Goal: Task Accomplishment & Management: Complete application form

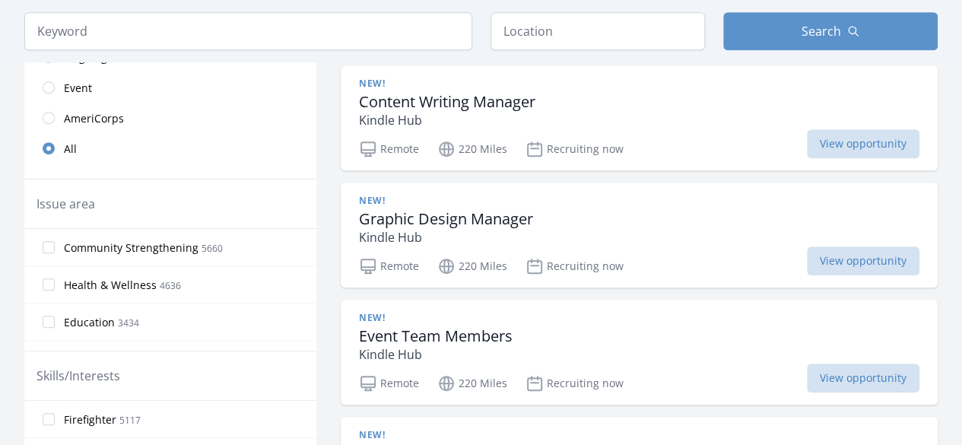
scroll to position [360, 0]
click at [807, 256] on span "View opportunity" at bounding box center [863, 261] width 113 height 29
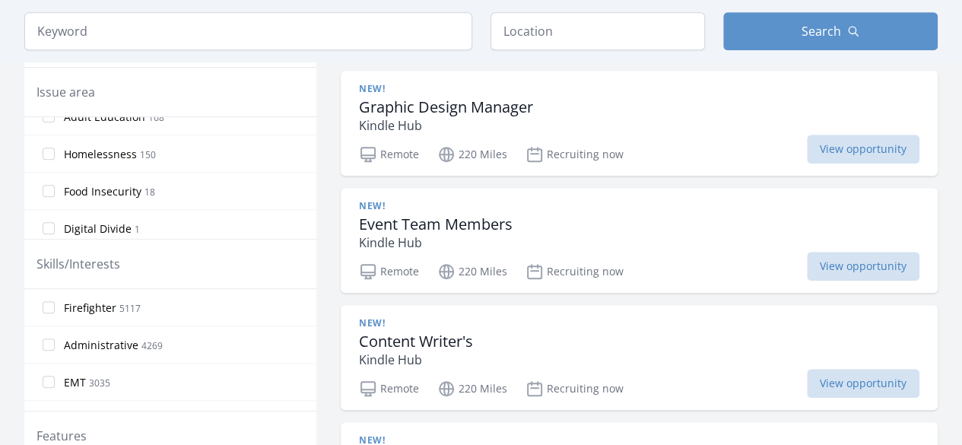
scroll to position [0, 0]
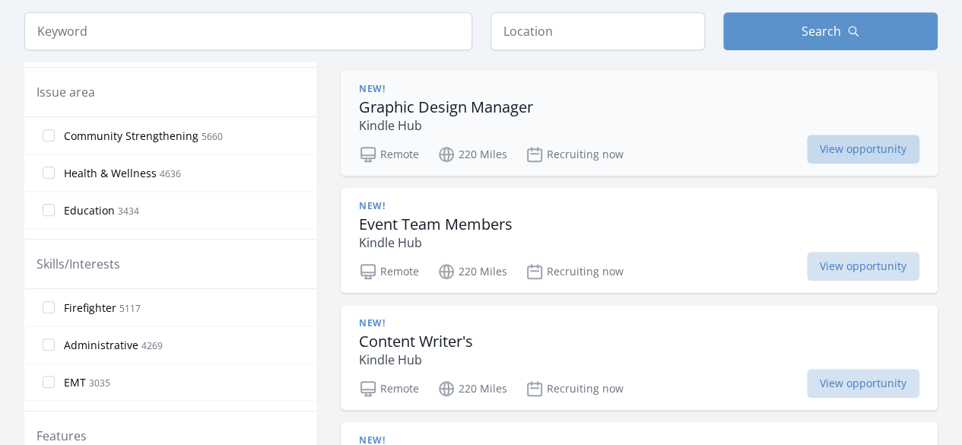
click at [807, 146] on span "View opportunity" at bounding box center [863, 149] width 113 height 29
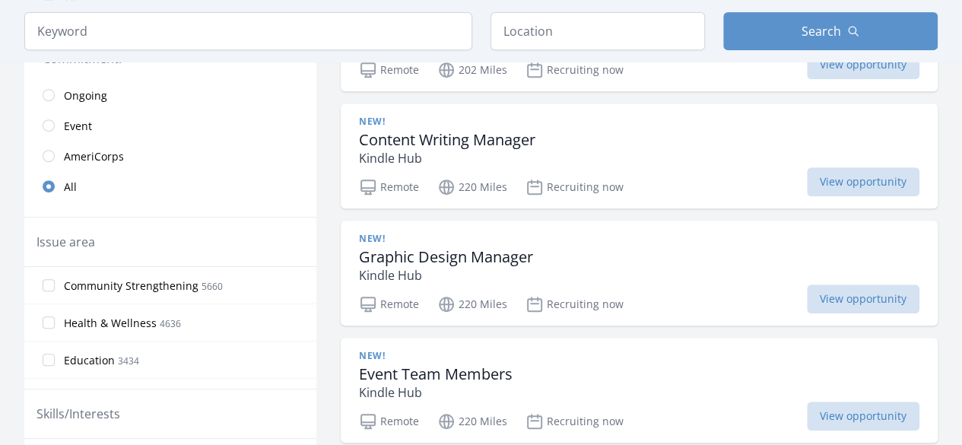
scroll to position [331, 0]
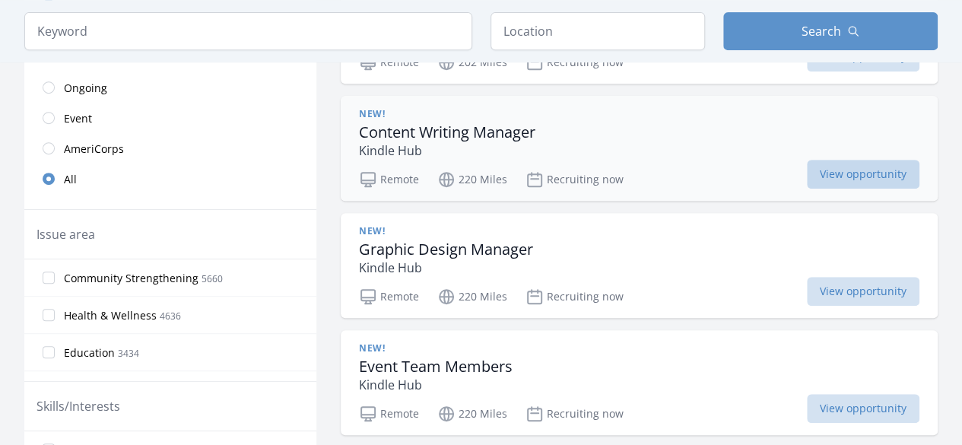
click at [807, 169] on span "View opportunity" at bounding box center [863, 174] width 113 height 29
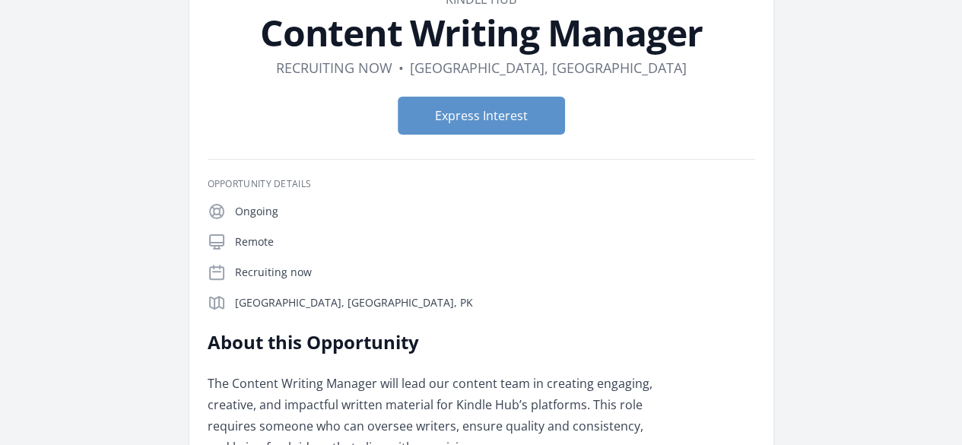
scroll to position [106, 0]
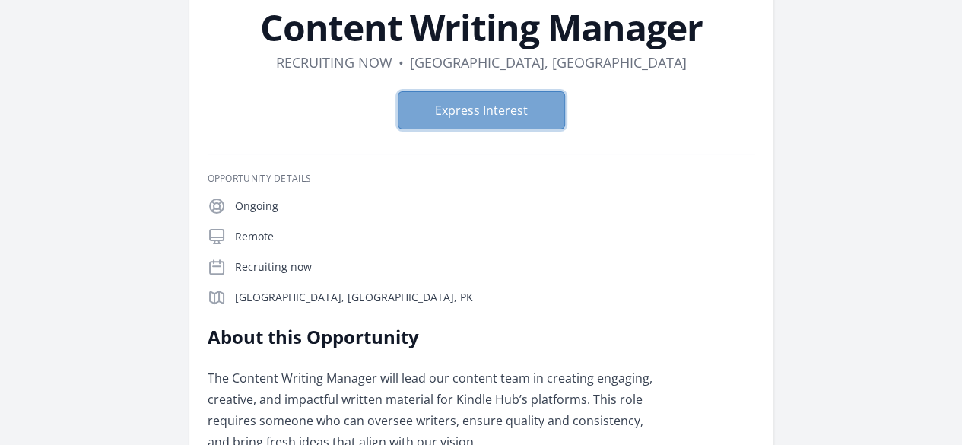
click at [485, 108] on button "Express Interest" at bounding box center [481, 110] width 167 height 38
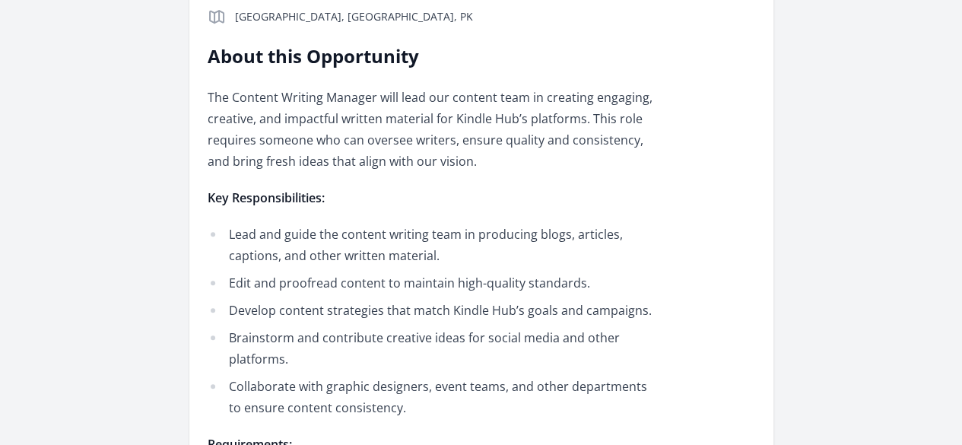
scroll to position [384, 0]
